Goal: Transaction & Acquisition: Subscribe to service/newsletter

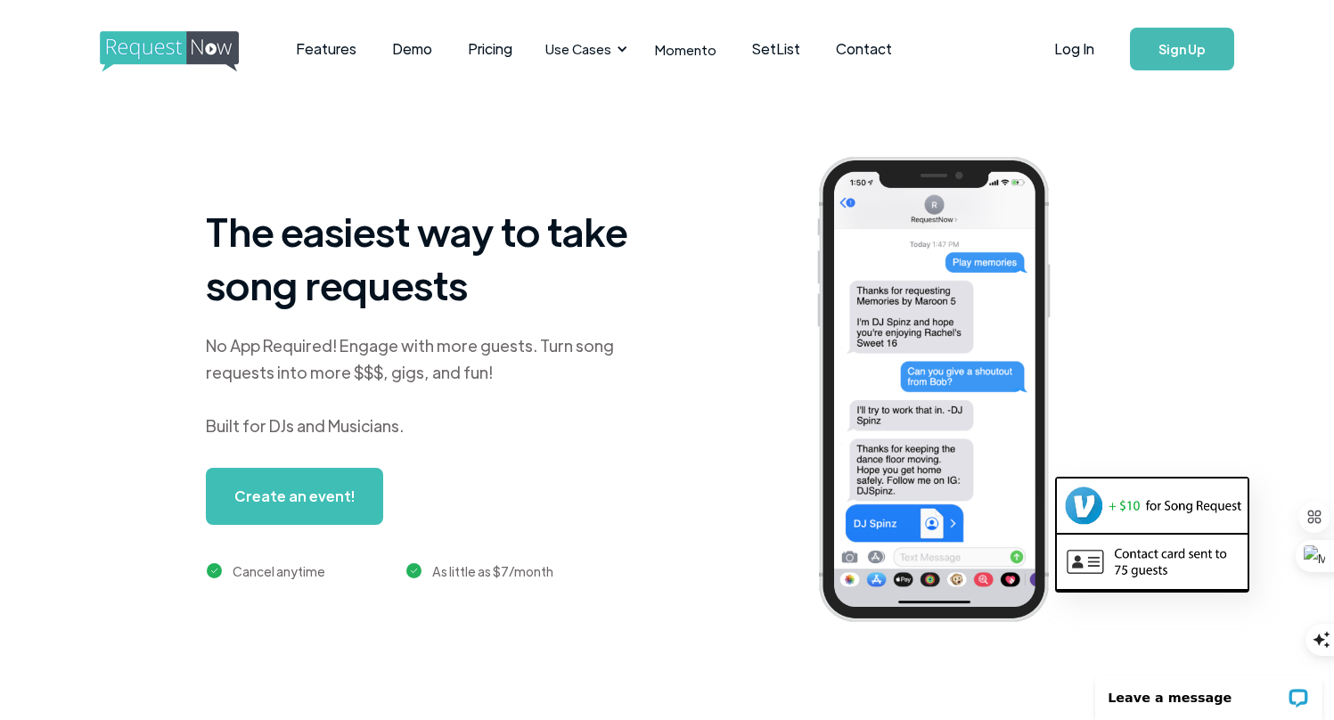
click at [1183, 51] on link "Sign Up" at bounding box center [1182, 49] width 104 height 43
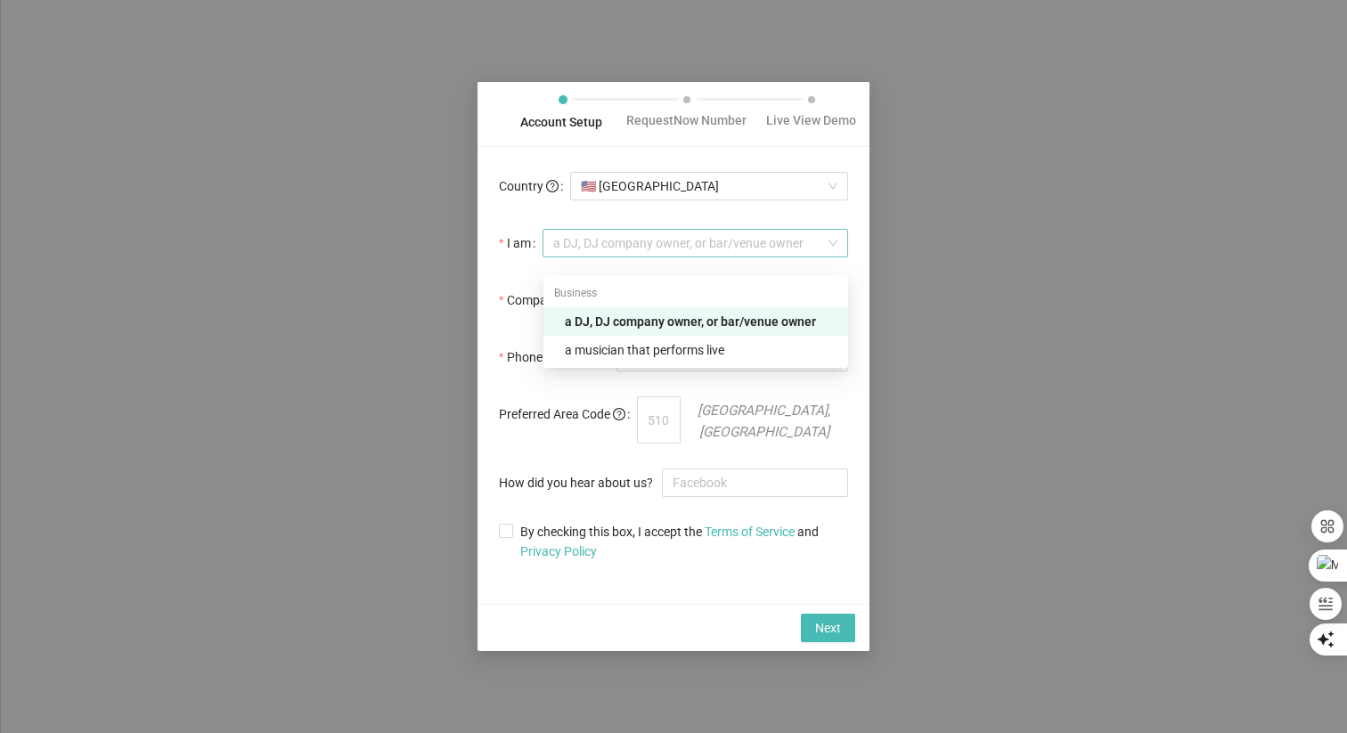
click at [640, 257] on span "a DJ, DJ company owner, or bar/venue owner" at bounding box center [695, 243] width 284 height 27
click at [646, 323] on div "a DJ, DJ company owner, or bar/venue owner" at bounding box center [701, 322] width 273 height 20
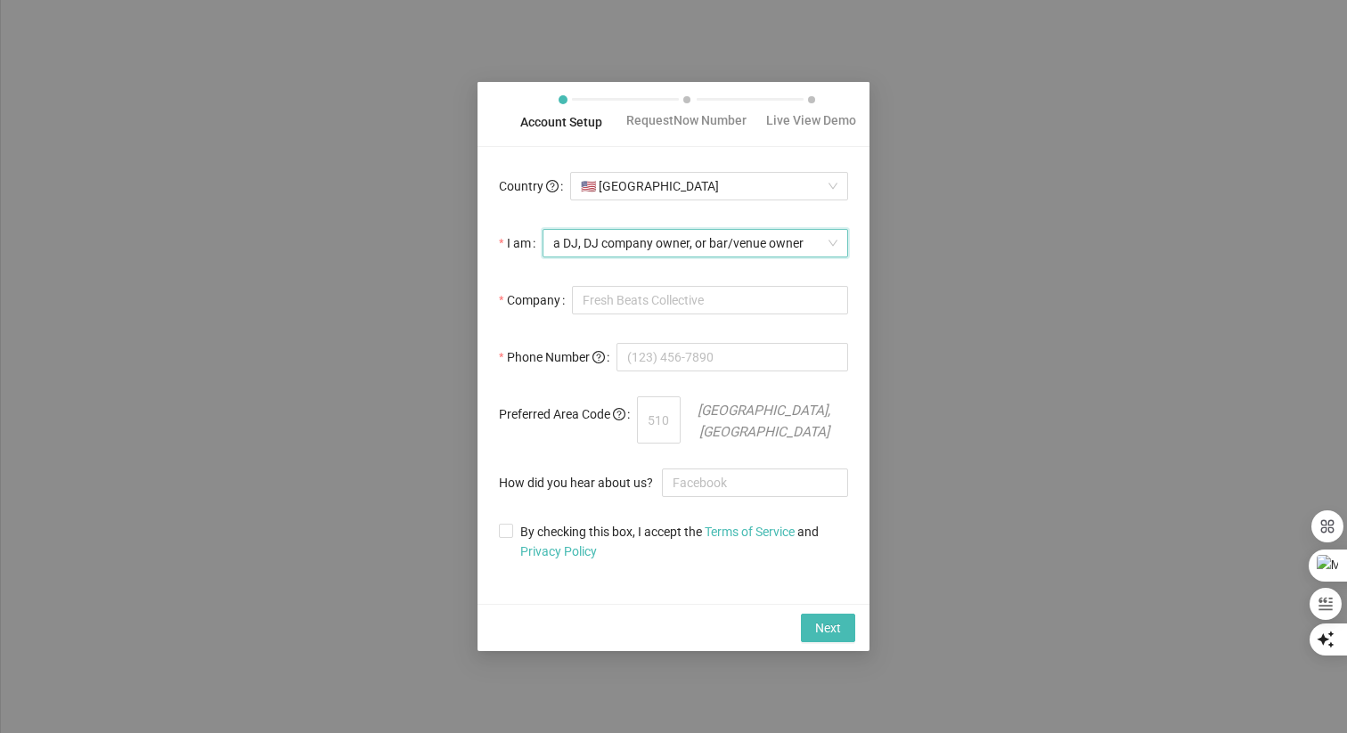
click at [816, 257] on span "a DJ, DJ company owner, or bar/venue owner" at bounding box center [695, 243] width 284 height 27
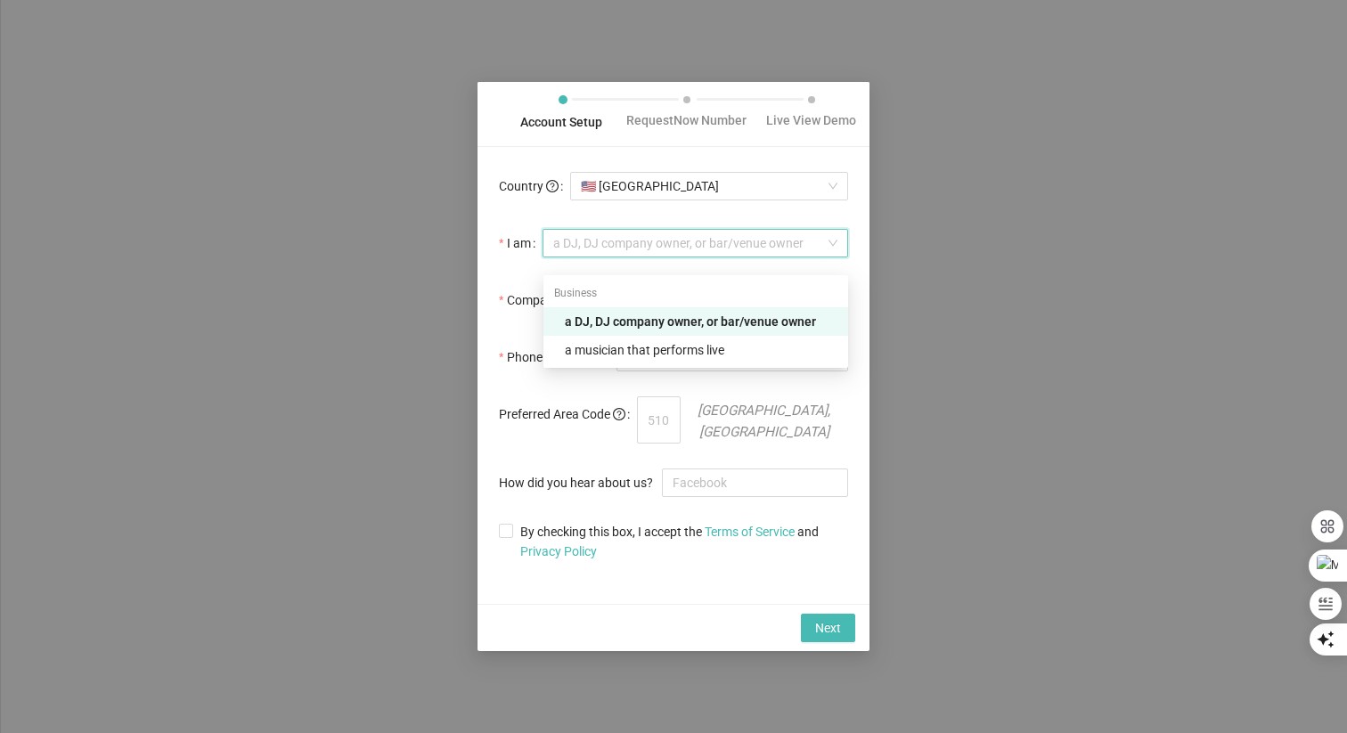
click at [632, 257] on span "a DJ, DJ company owner, or bar/venue owner" at bounding box center [695, 243] width 284 height 27
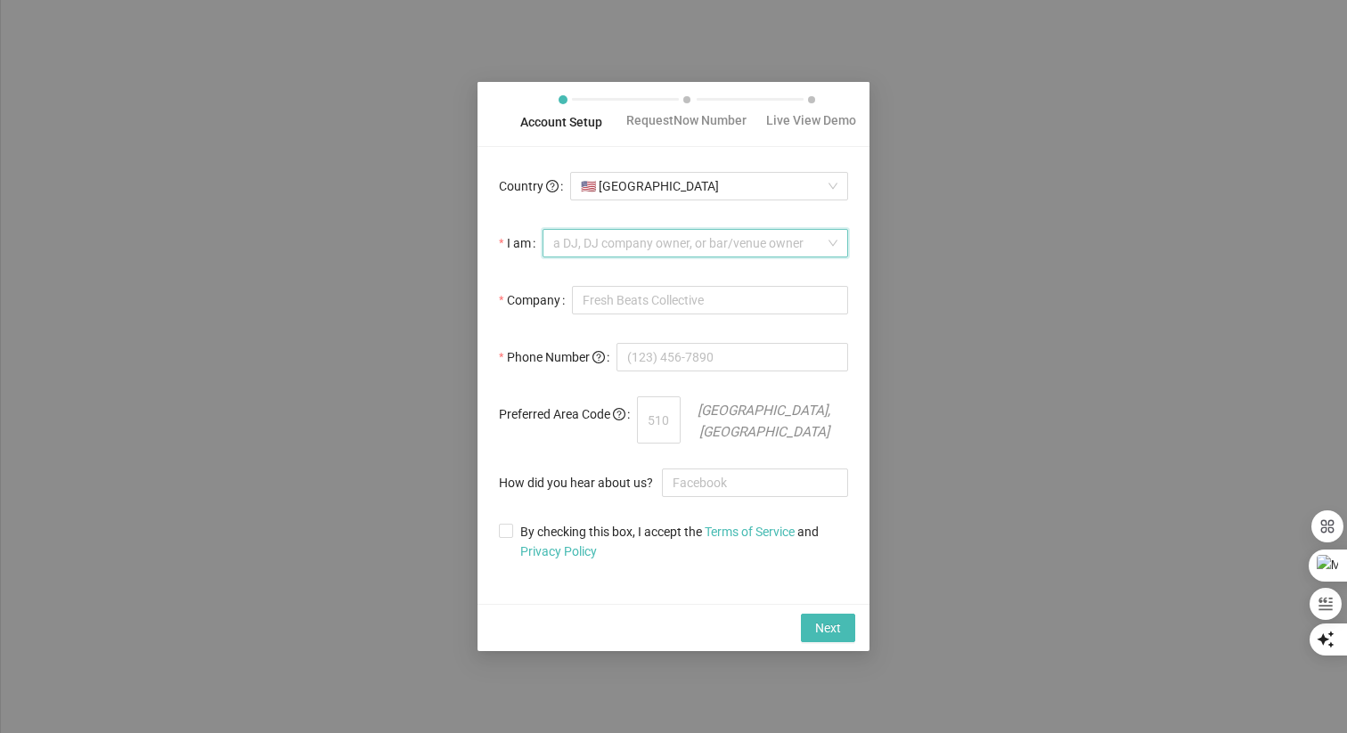
click at [612, 257] on span "a DJ, DJ company owner, or bar/venue owner" at bounding box center [695, 243] width 284 height 27
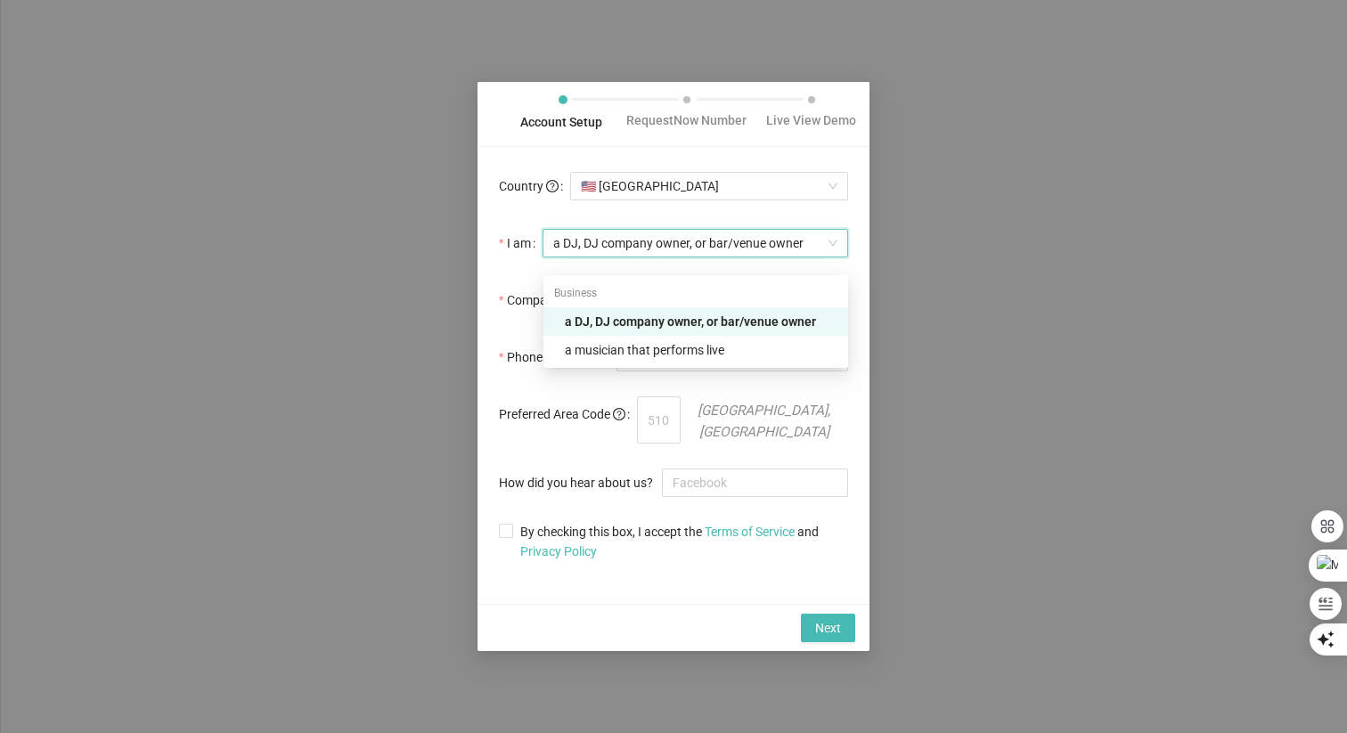
click at [618, 257] on span "a DJ, DJ company owner, or bar/venue owner" at bounding box center [695, 243] width 284 height 27
click at [722, 328] on div "a DJ, DJ company owner, or bar/venue owner" at bounding box center [701, 322] width 273 height 20
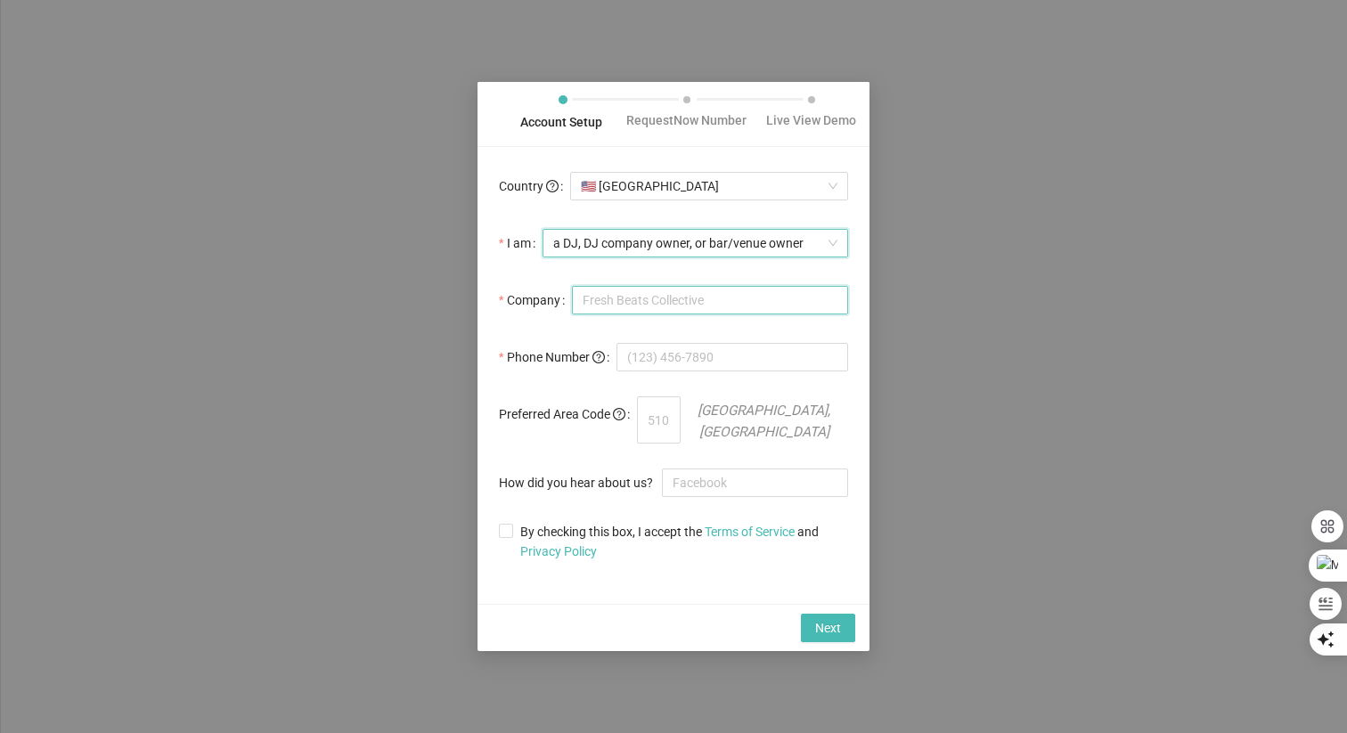
click at [706, 314] on input "Company" at bounding box center [710, 300] width 276 height 29
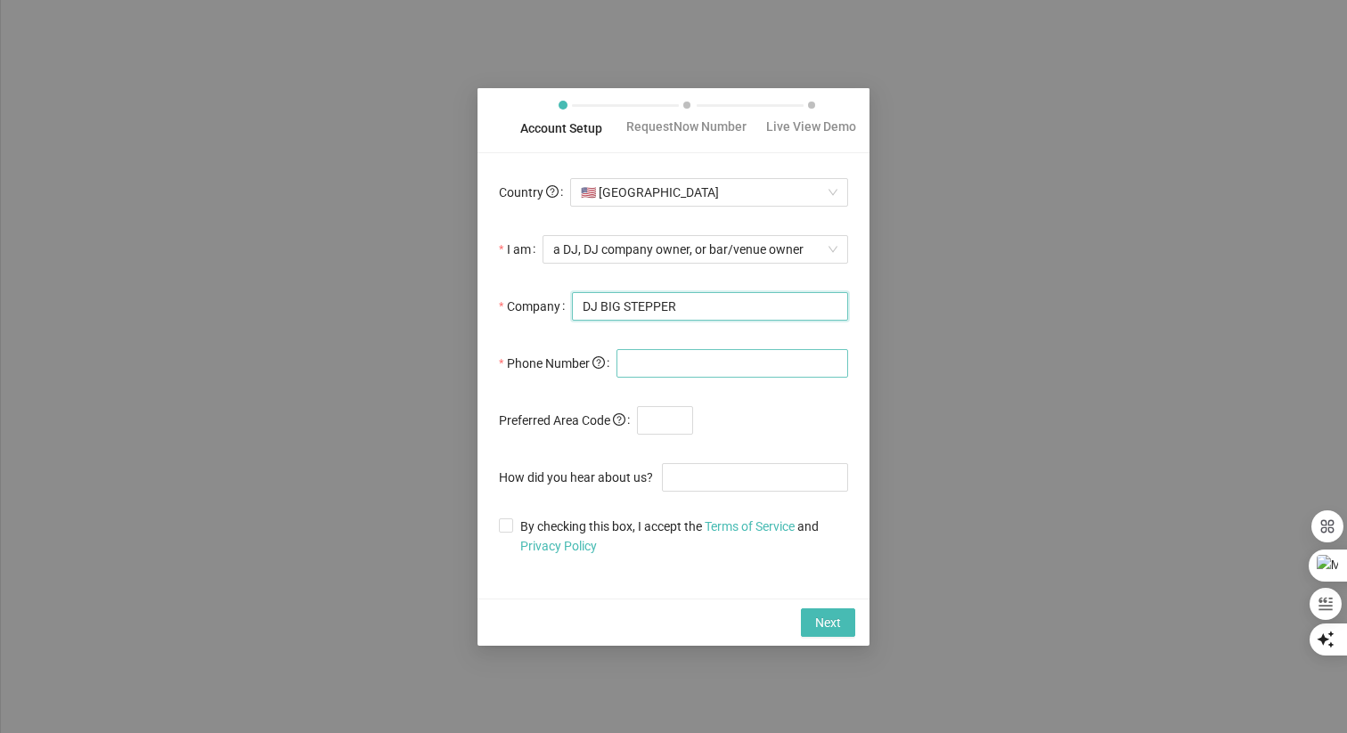
type input "DJ BIG STEPPER"
click at [643, 371] on input "tel" at bounding box center [732, 363] width 232 height 29
type input "(340) 227-0142"
click at [673, 430] on input "text" at bounding box center [665, 420] width 56 height 29
type input "340"
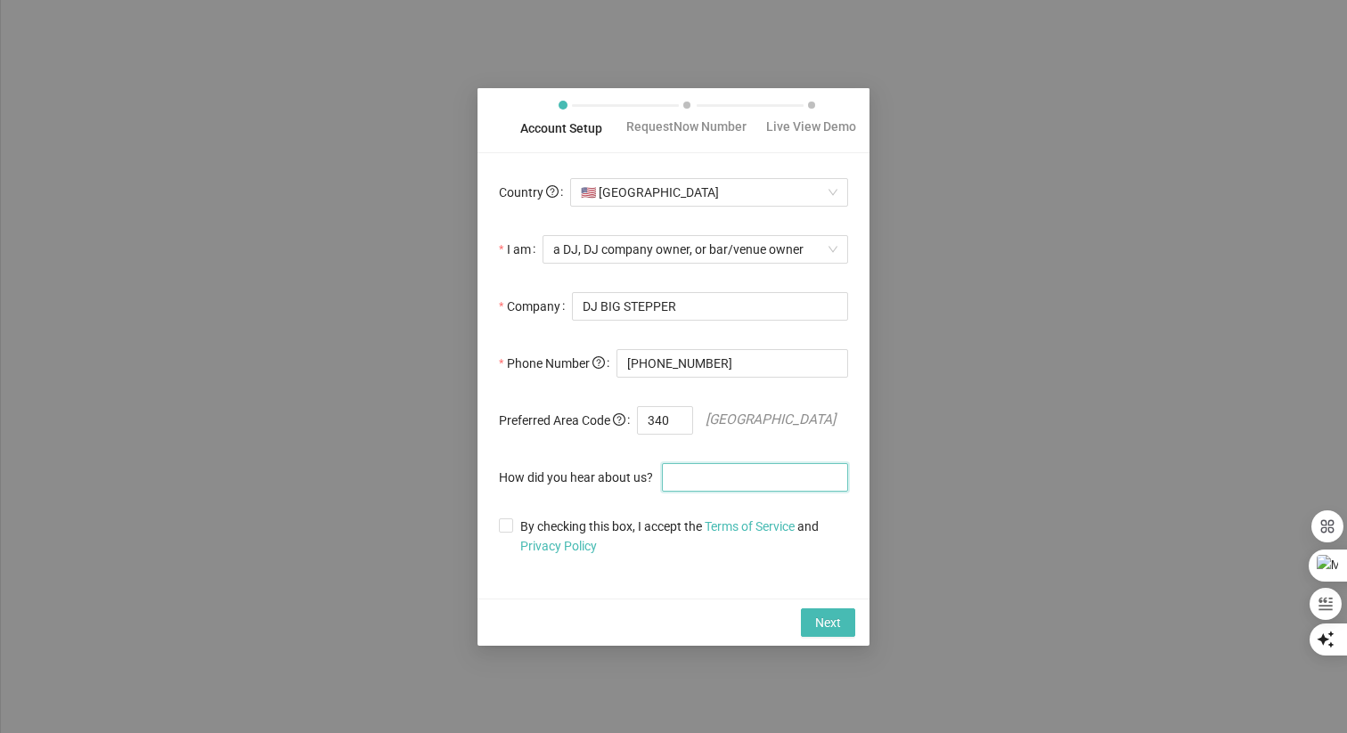
click at [697, 483] on input "How did you hear about us?" at bounding box center [755, 477] width 186 height 29
type input "YOUTUBE"
click at [507, 531] on input "By checking this box, I accept the Terms of Service and Privacy Policy" at bounding box center [505, 524] width 12 height 12
checkbox input "true"
click at [821, 632] on span "Next" at bounding box center [828, 623] width 26 height 20
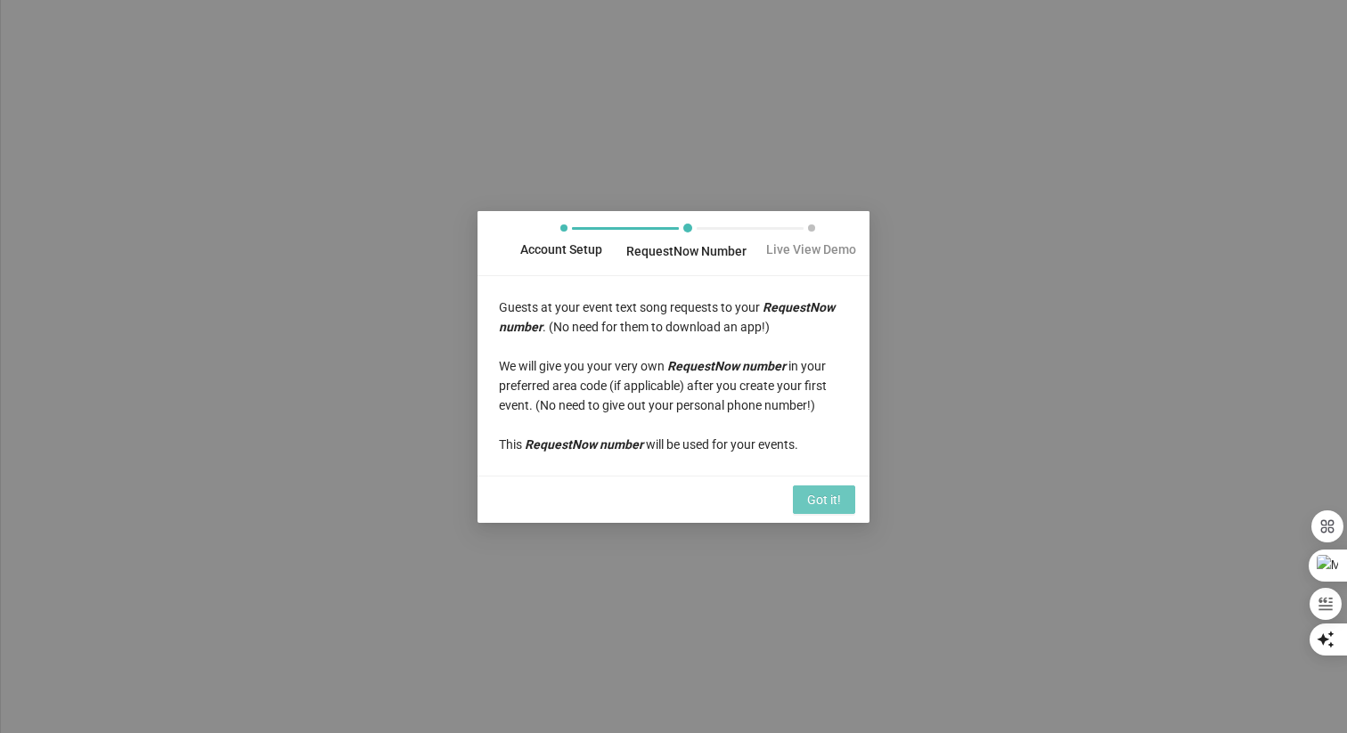
click at [831, 510] on span "Got it!" at bounding box center [824, 500] width 34 height 20
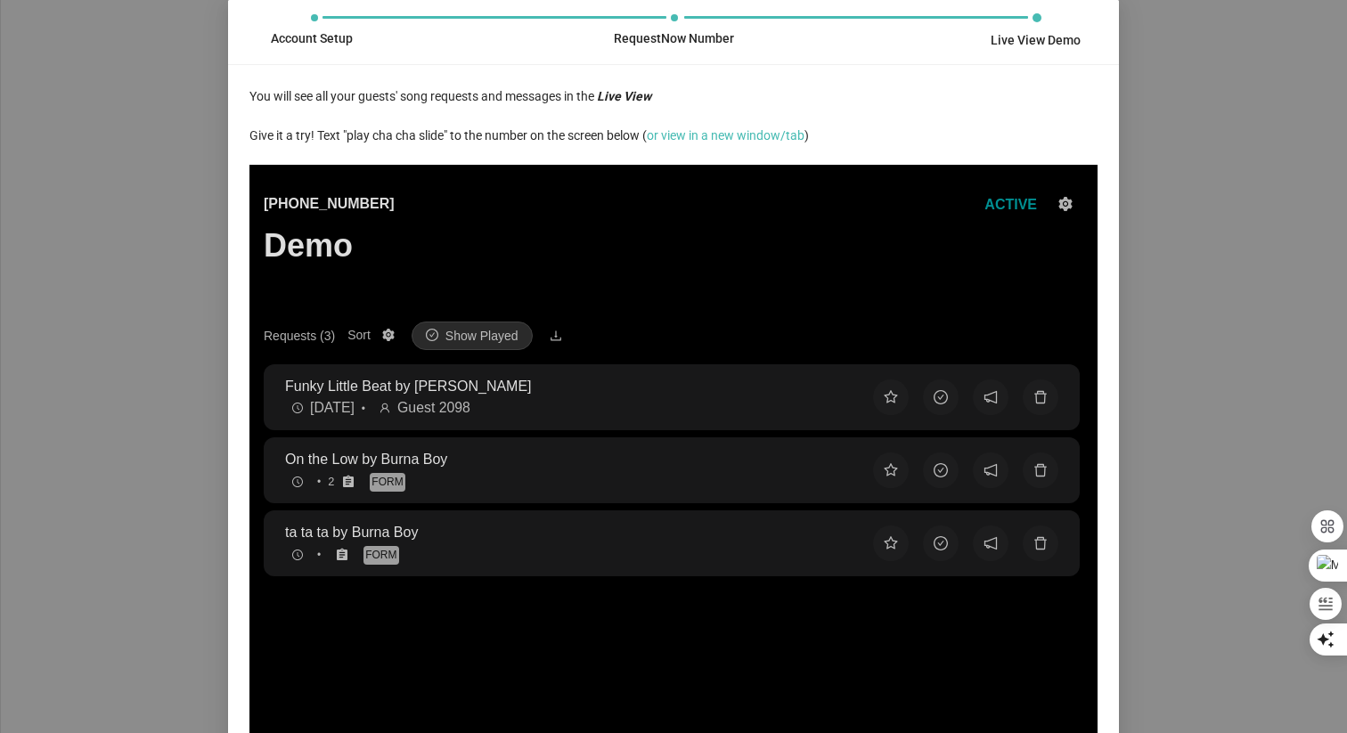
click at [1214, 51] on div "Account Setup RequestNow Number Live View Demo You will see all your guests' so…" at bounding box center [673, 366] width 1347 height 733
click at [1174, 164] on div "Account Setup RequestNow Number Live View Demo You will see all your guests' so…" at bounding box center [673, 366] width 1347 height 733
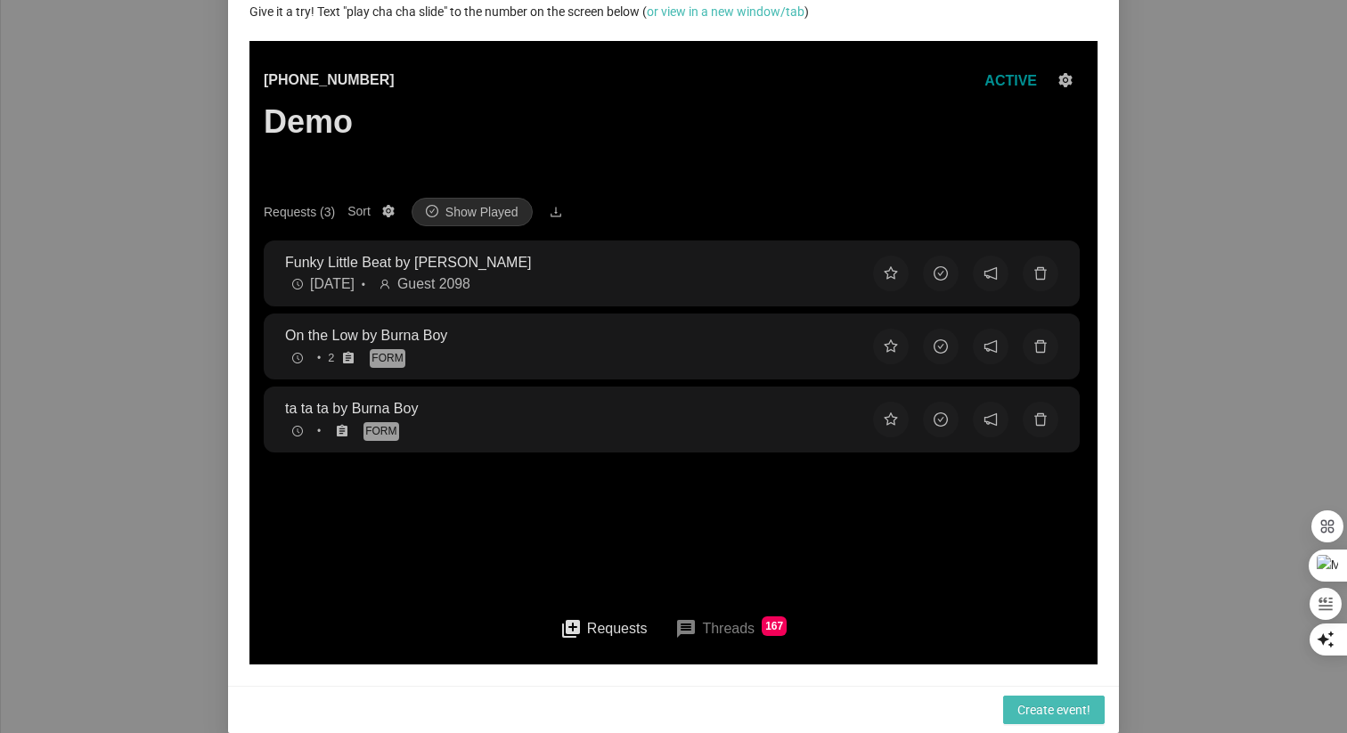
scroll to position [110, 0]
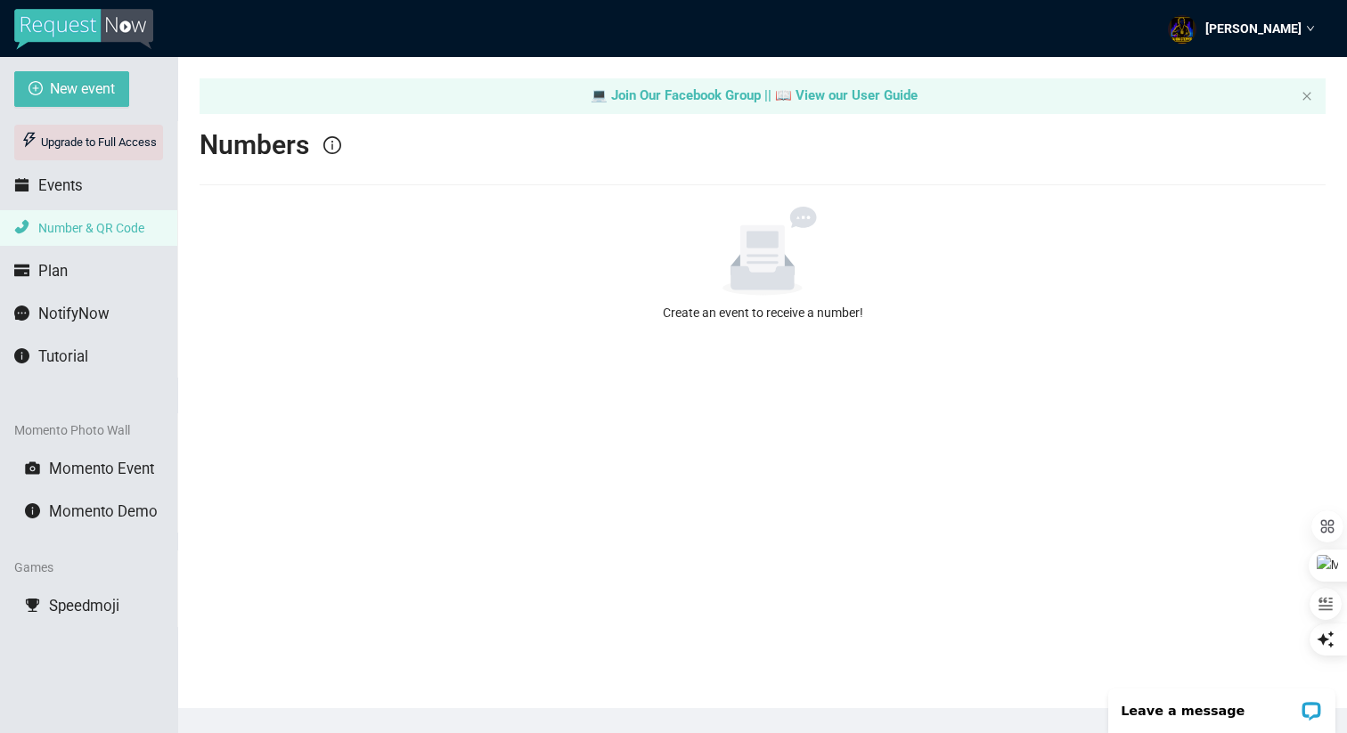
click at [100, 144] on div "Upgrade to Full Access" at bounding box center [88, 143] width 149 height 36
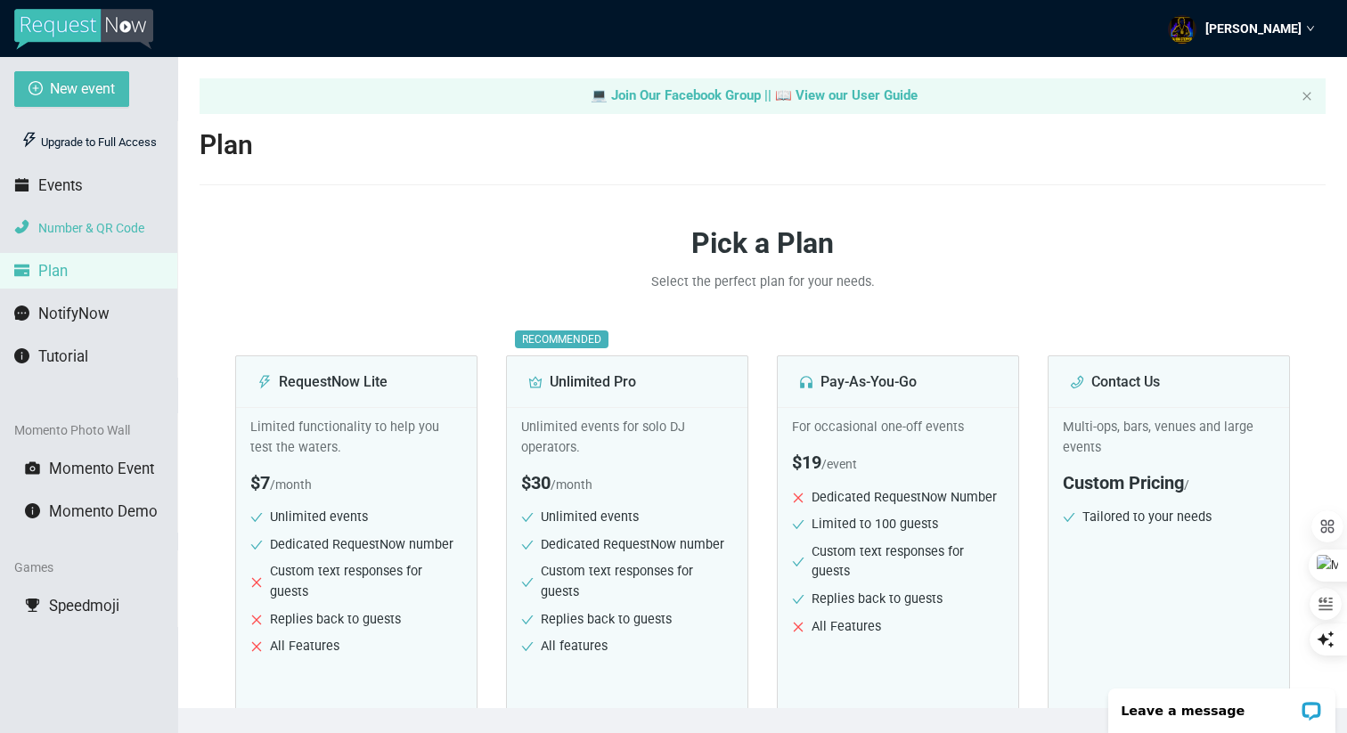
click at [86, 227] on span "Number & QR Code" at bounding box center [91, 228] width 106 height 14
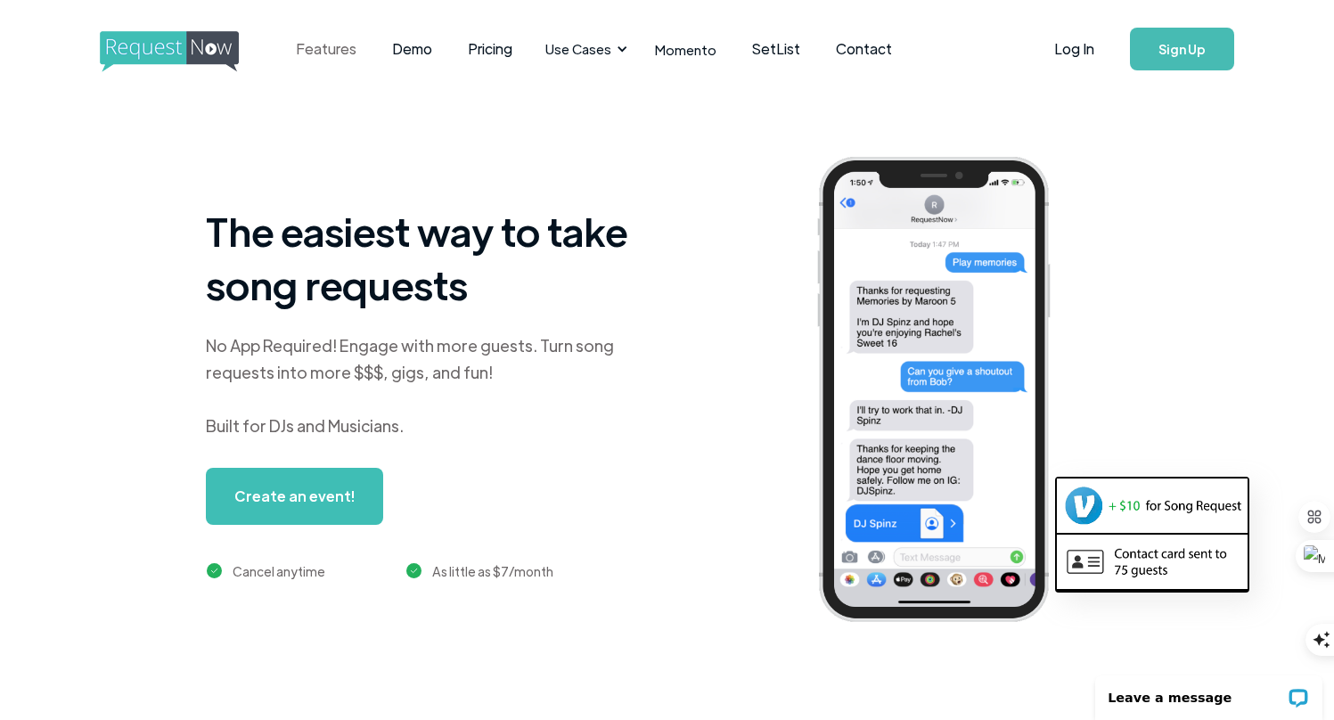
click at [332, 53] on link "Features" at bounding box center [326, 48] width 96 height 55
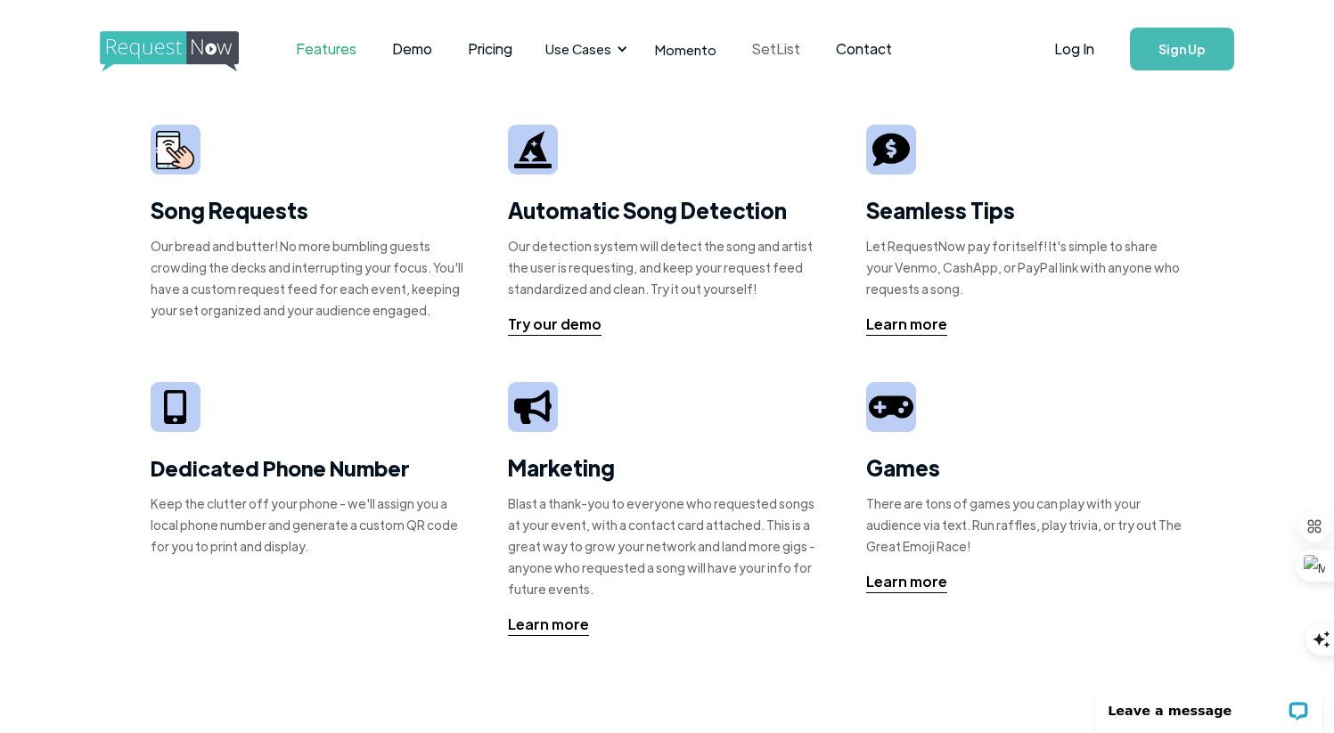
click at [771, 47] on link "SetList" at bounding box center [776, 48] width 84 height 55
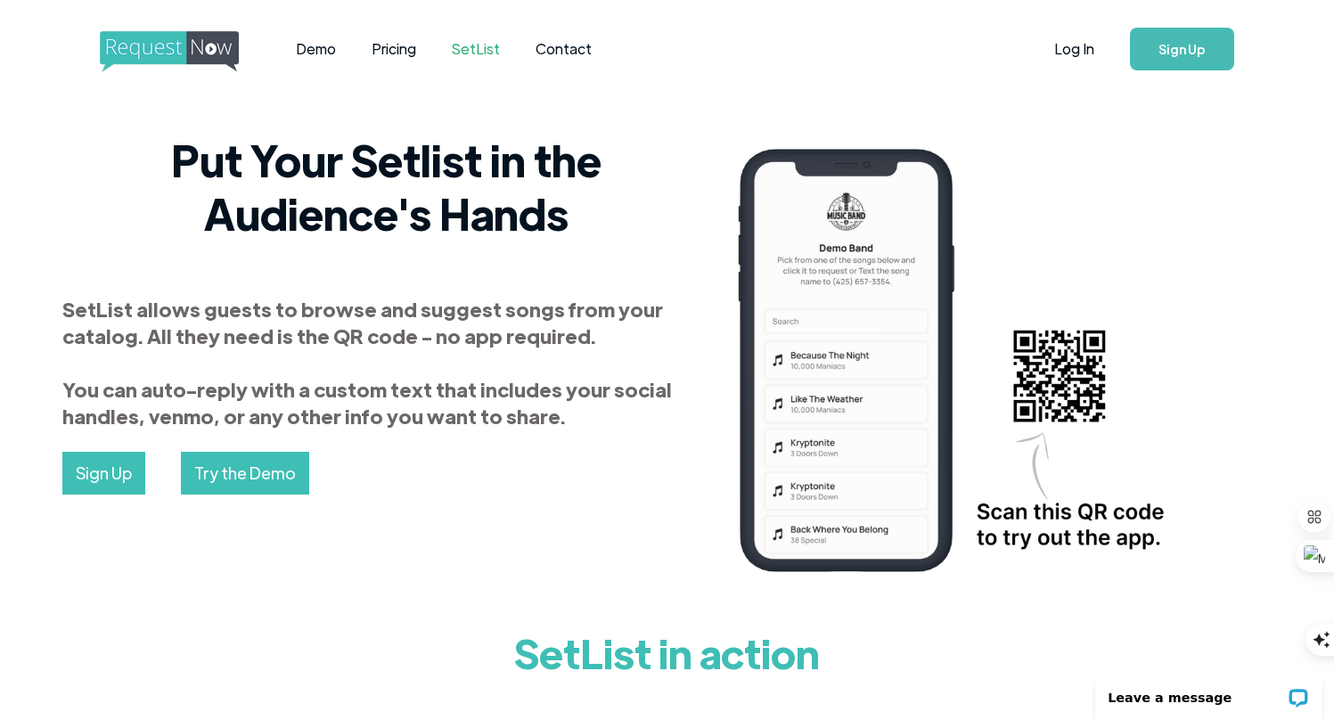
click at [110, 474] on link "Sign Up" at bounding box center [103, 473] width 83 height 43
